Goal: Navigation & Orientation: Find specific page/section

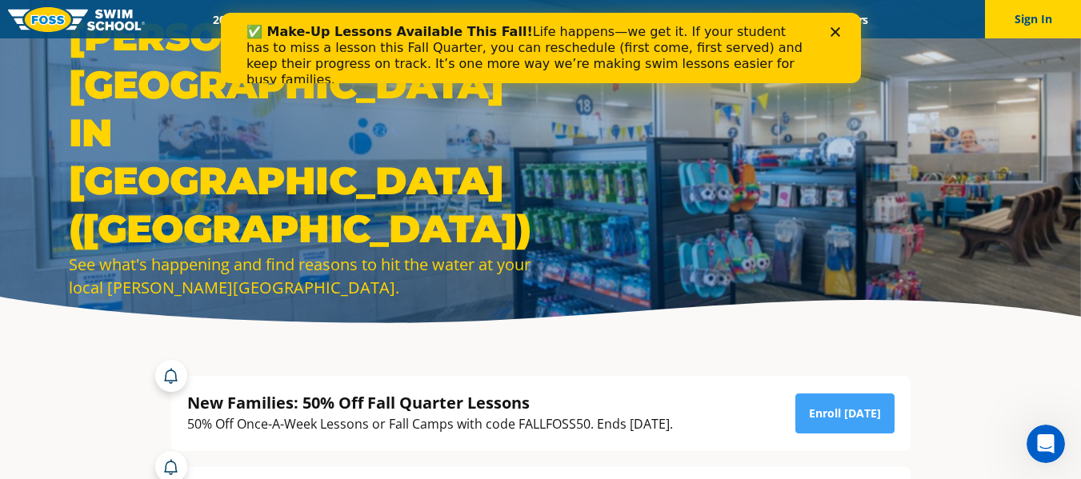
click at [834, 27] on icon "Close" at bounding box center [835, 32] width 10 height 10
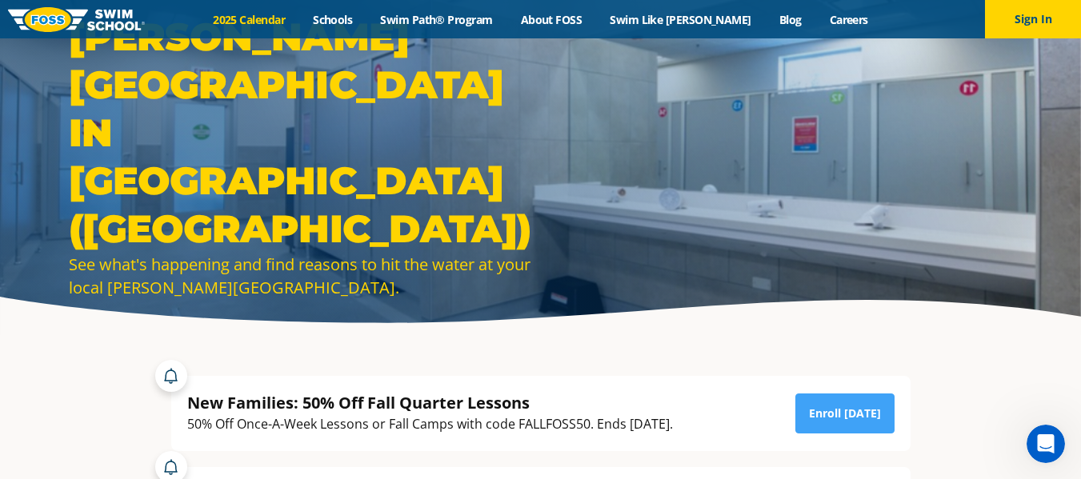
click at [299, 21] on link "2025 Calendar" at bounding box center [249, 19] width 100 height 15
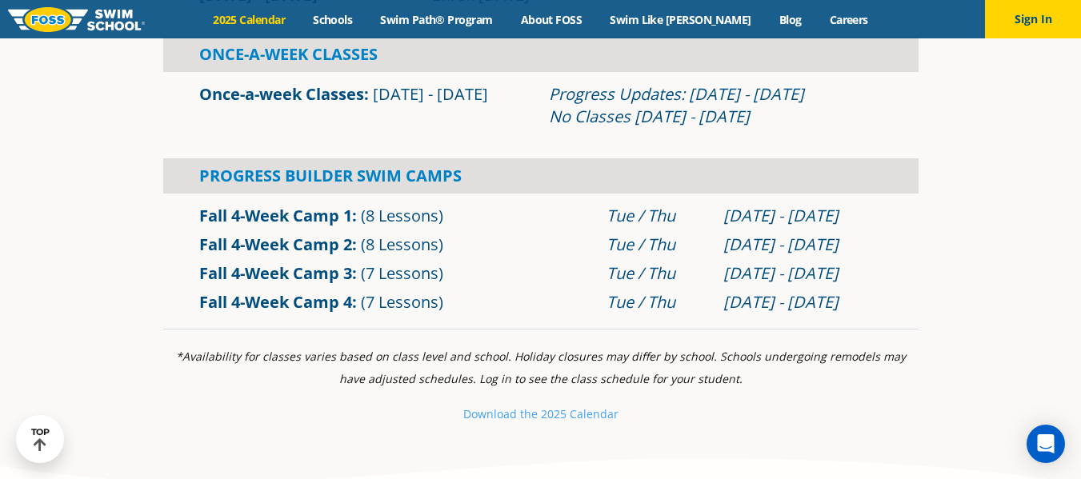
scroll to position [1040, 0]
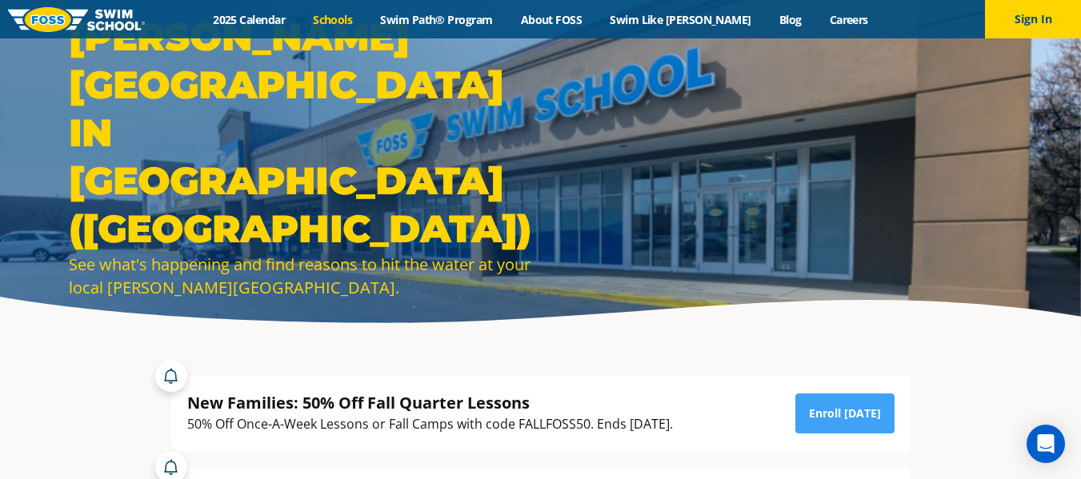
click at [357, 18] on link "Schools" at bounding box center [332, 19] width 67 height 15
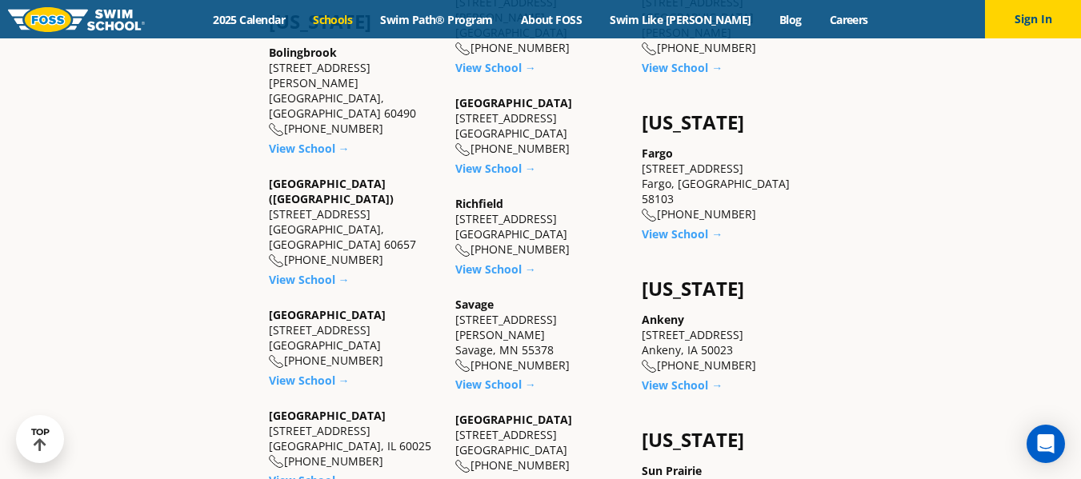
scroll to position [960, 0]
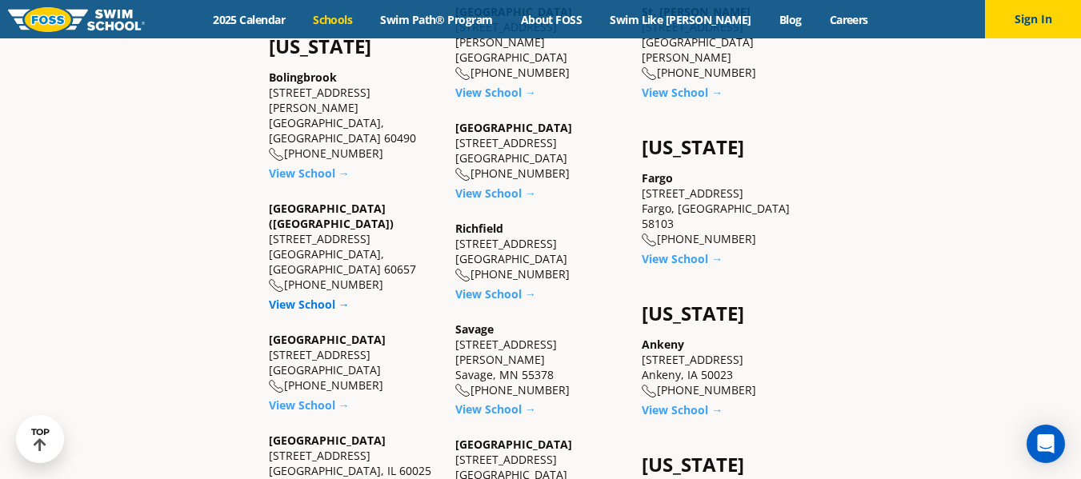
click at [323, 297] on link "View School →" at bounding box center [309, 304] width 81 height 15
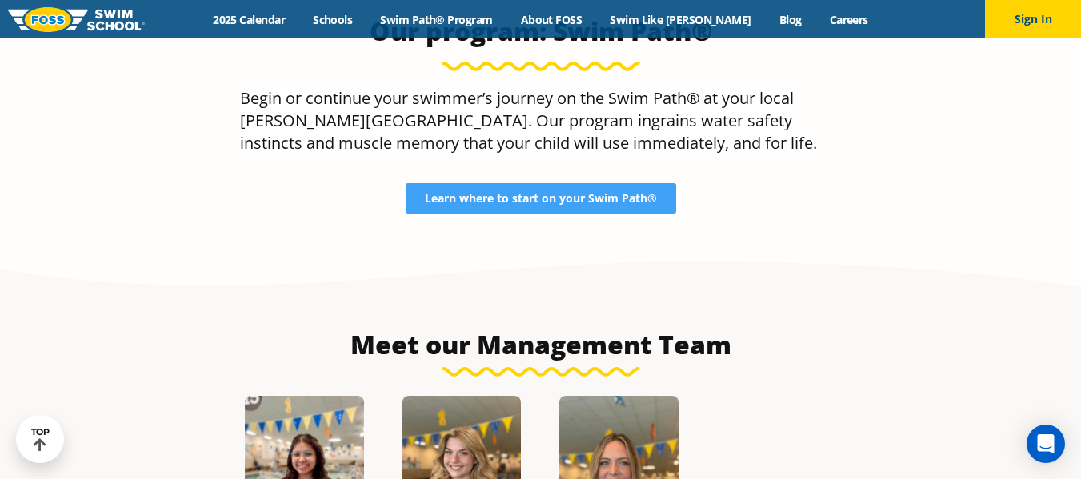
scroll to position [1498, 0]
